Goal: Check status

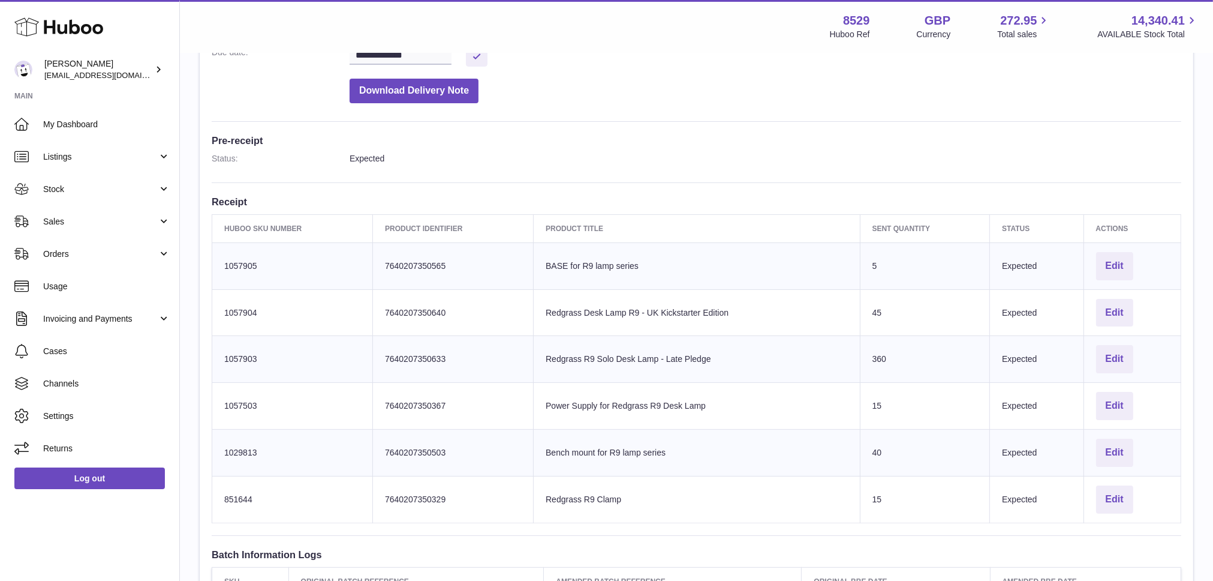
click at [73, 227] on link "Sales" at bounding box center [89, 221] width 179 height 32
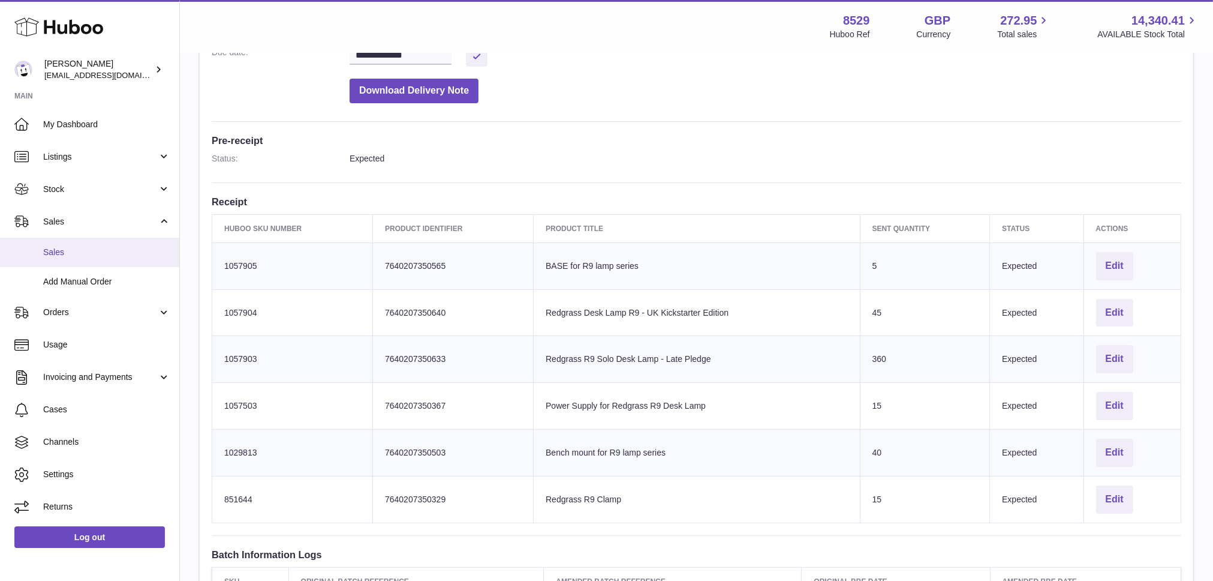
click at [83, 258] on link "Sales" at bounding box center [89, 252] width 179 height 29
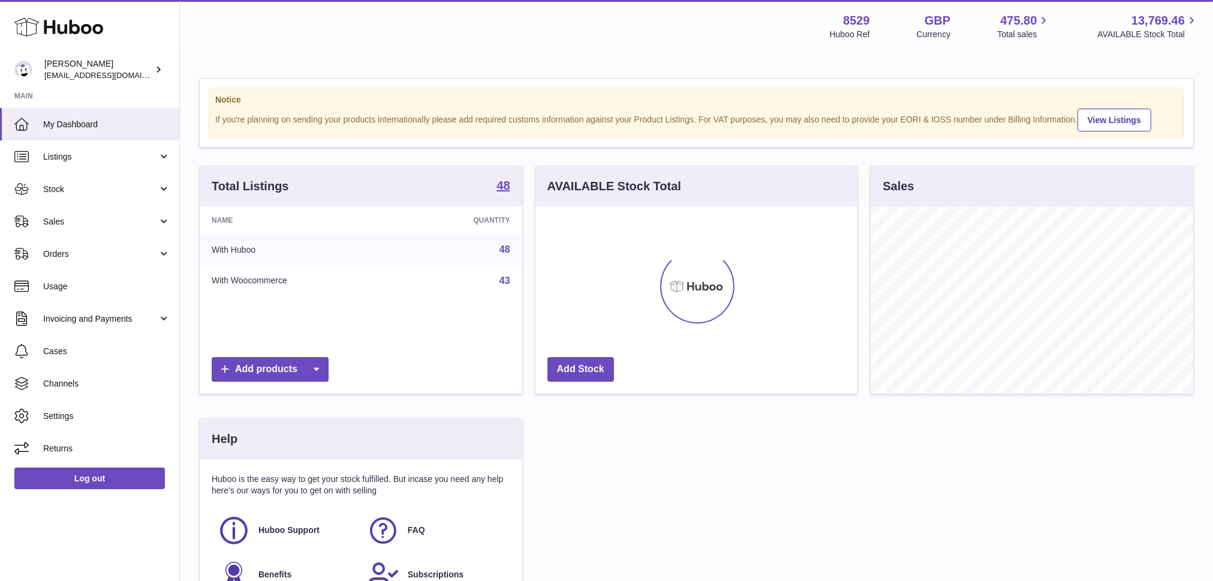
scroll to position [187, 322]
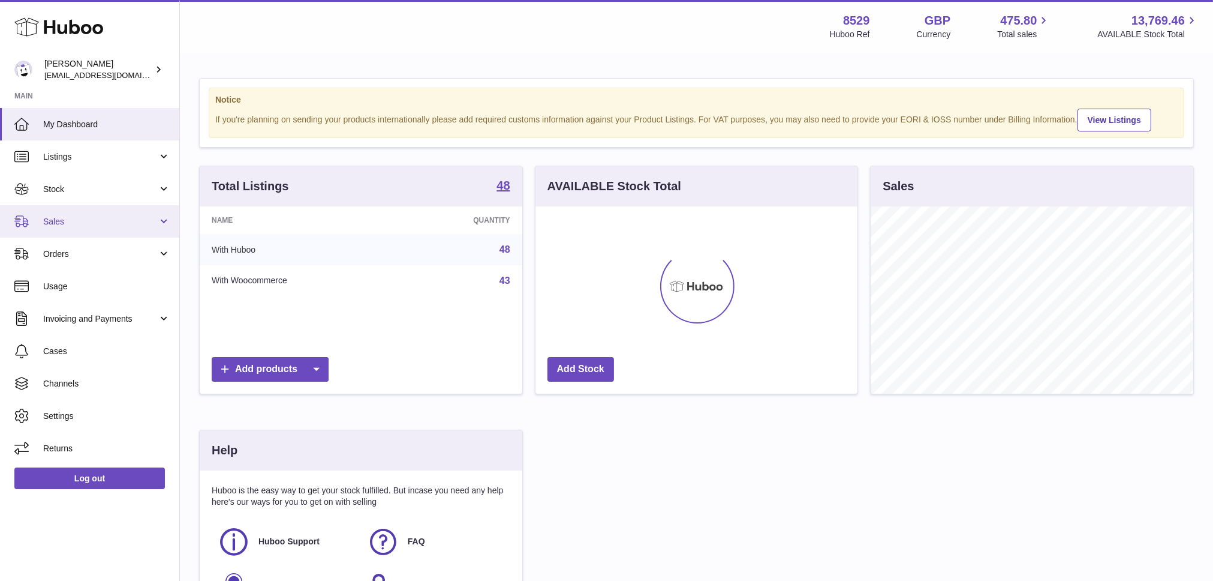
click at [84, 224] on span "Sales" at bounding box center [100, 221] width 115 height 11
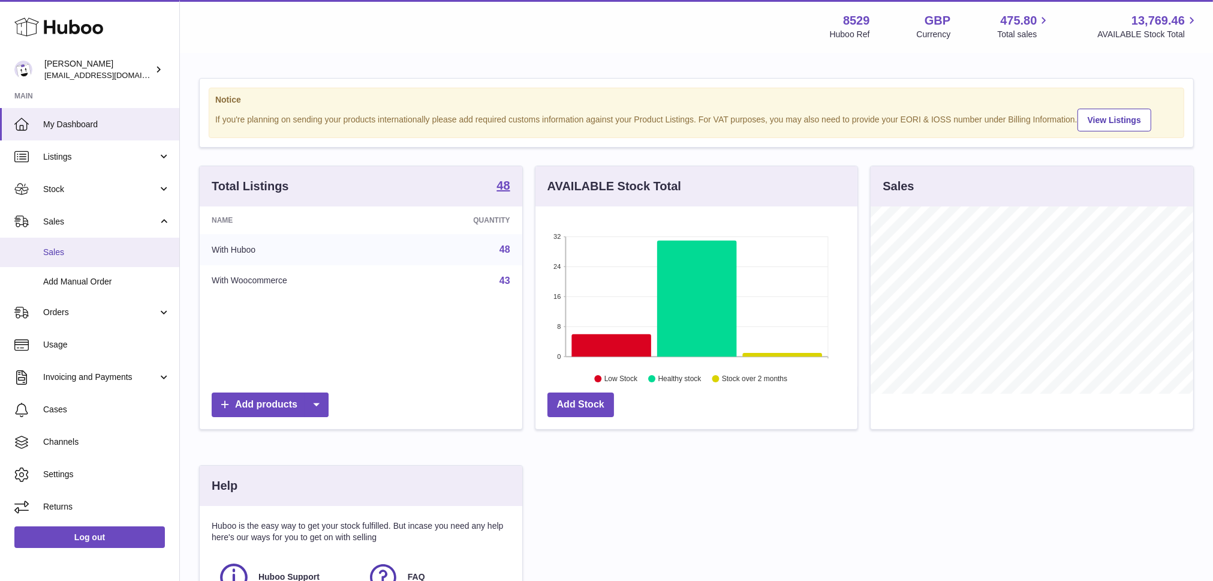
click at [78, 254] on span "Sales" at bounding box center [106, 252] width 127 height 11
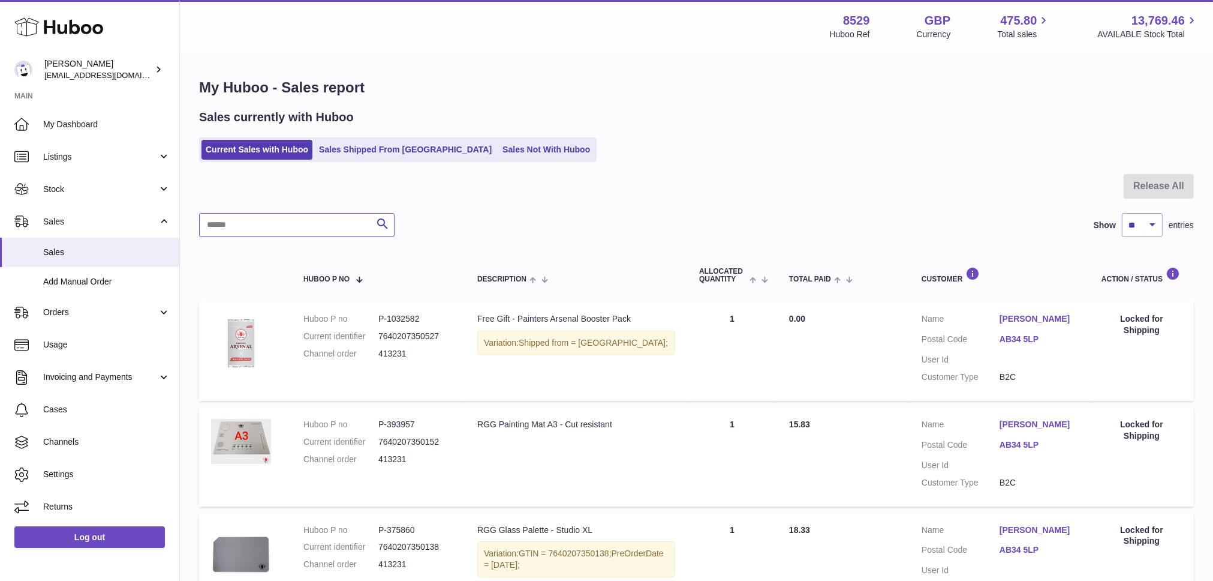
click at [297, 222] on input "text" at bounding box center [297, 225] width 196 height 24
click at [354, 155] on link "Sales Shipped From [GEOGRAPHIC_DATA]" at bounding box center [405, 150] width 181 height 20
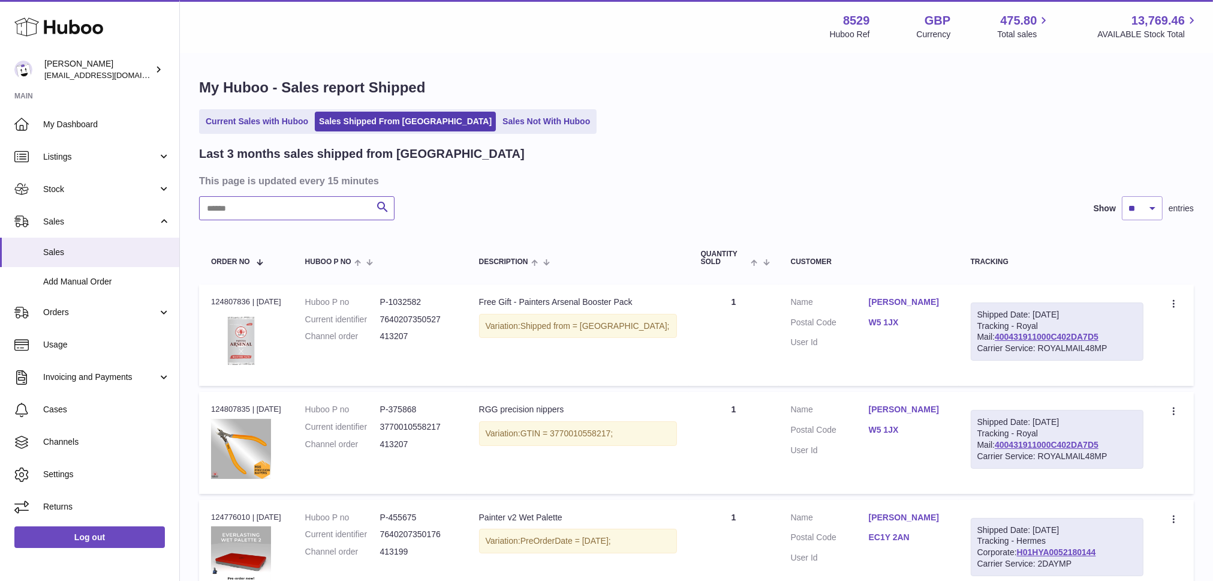
click at [305, 202] on input "text" at bounding box center [297, 208] width 196 height 24
paste input "******"
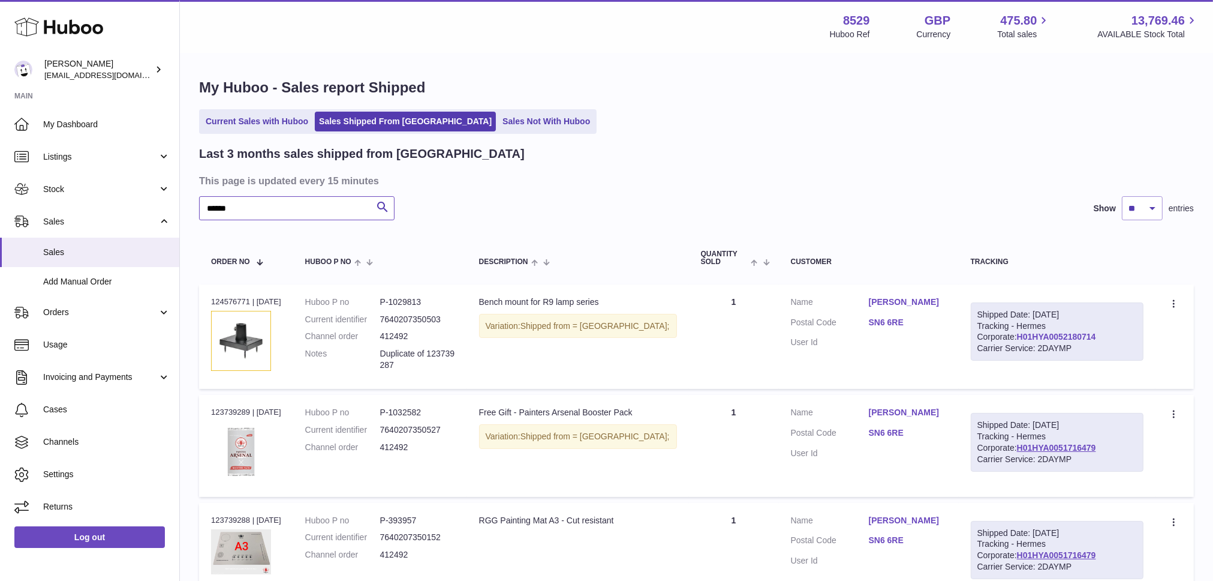
type input "******"
click at [1032, 332] on link "H01HYA0052180714" at bounding box center [1056, 337] width 79 height 10
drag, startPoint x: 1107, startPoint y: 346, endPoint x: 977, endPoint y: 313, distance: 133.7
click at [977, 313] on div "Shipped Date: 16th Sep 2025 Tracking - Hermes Corporate: H01HYA0052180714 Carri…" at bounding box center [1057, 331] width 173 height 59
copy div "Shipped Date: 16th Sep 2025 Tracking - Hermes Corporate: H01HYA0052180714 Carri…"
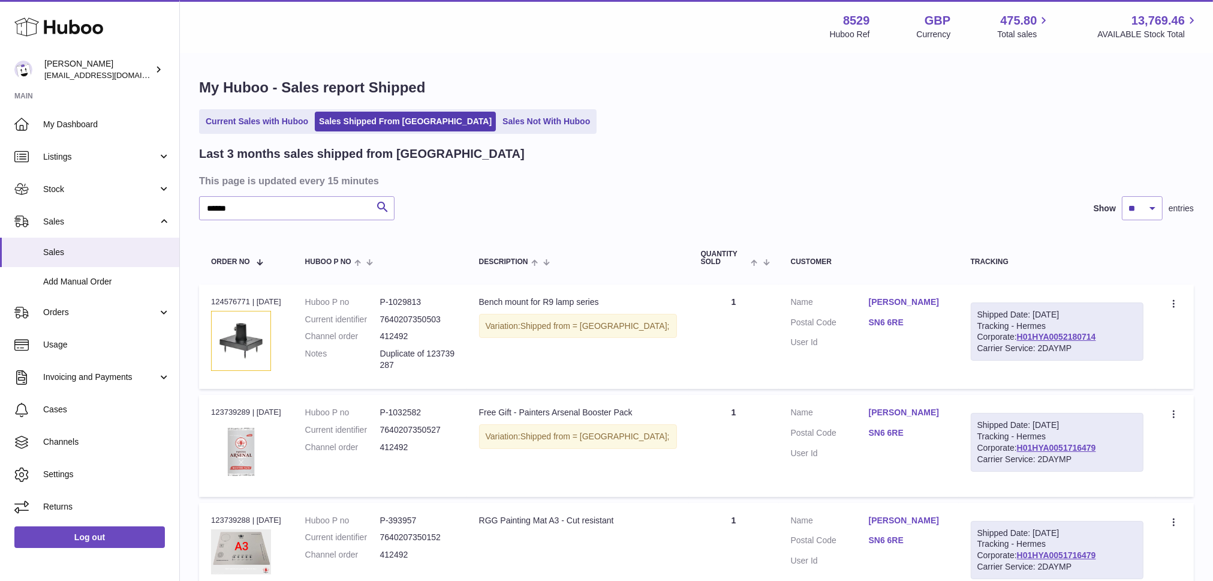
click at [559, 199] on div "****** Search Show ** ** ** entries" at bounding box center [696, 208] width 995 height 24
click at [1018, 333] on link "H01HYA0052180714" at bounding box center [1056, 337] width 79 height 10
copy link "SN6 6RE"
drag, startPoint x: 889, startPoint y: 320, endPoint x: 943, endPoint y: 5, distance: 319.4
click at [0, 0] on div "Huboo Fabrice Massad admin@redgrass.ch Main My Dashboard Listings Not with Hubo…" at bounding box center [606, 402] width 1213 height 805
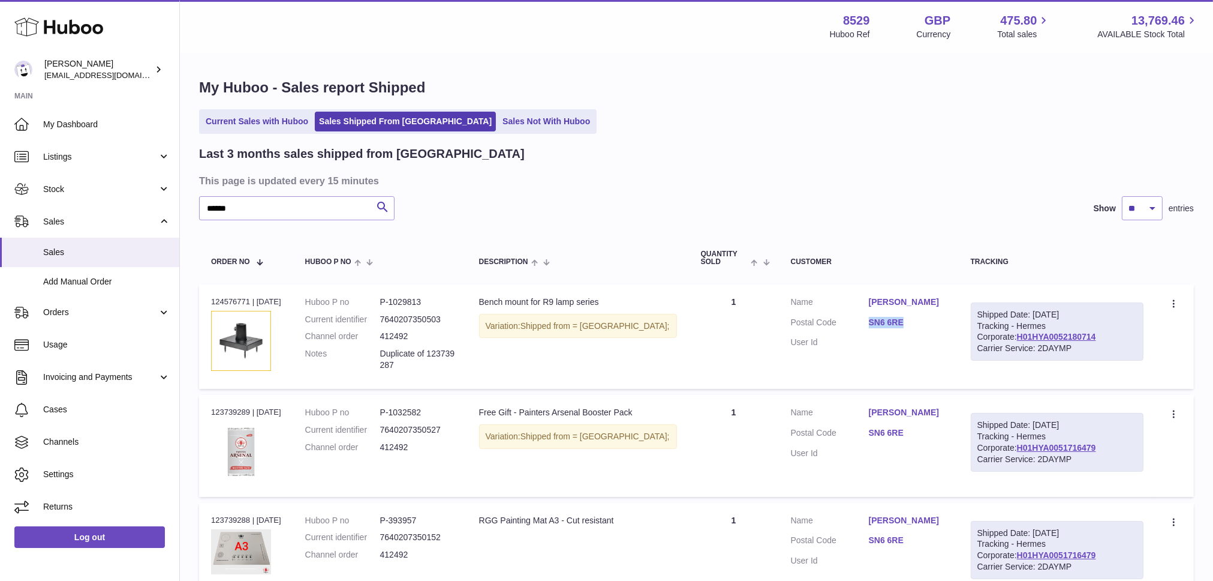
click at [930, 302] on link "Duncan Moore" at bounding box center [908, 301] width 78 height 11
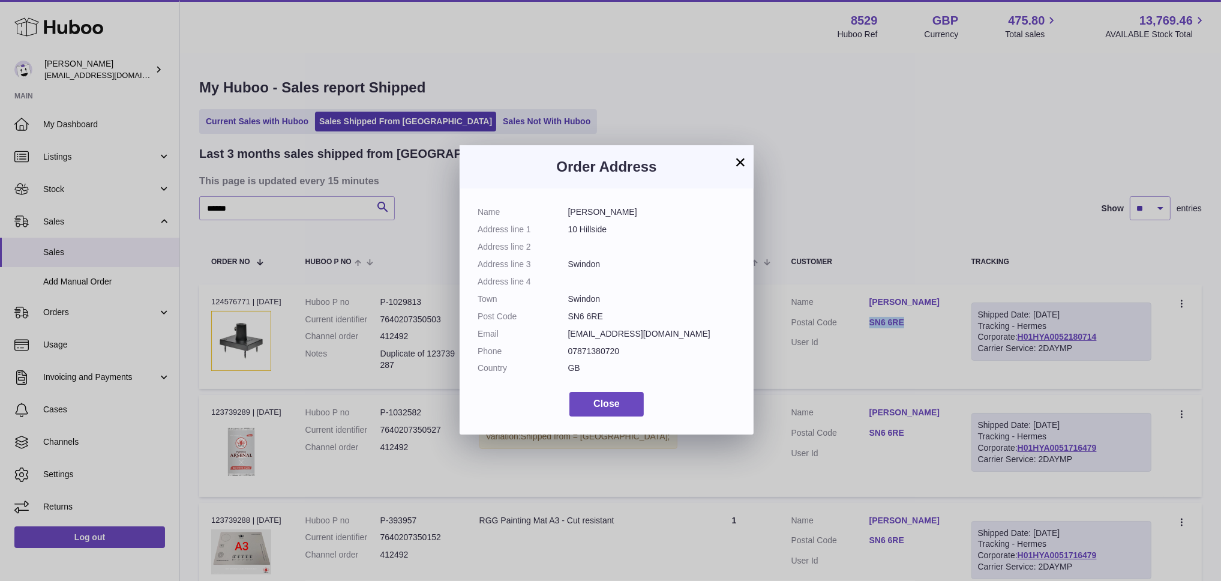
click at [741, 160] on button "×" at bounding box center [740, 162] width 14 height 14
